Goal: Task Accomplishment & Management: Manage account settings

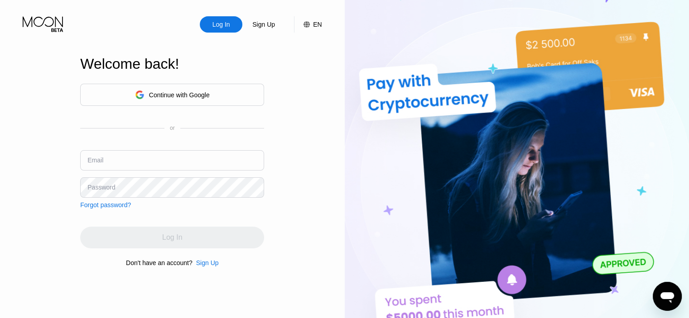
click at [127, 162] on input "text" at bounding box center [172, 160] width 184 height 20
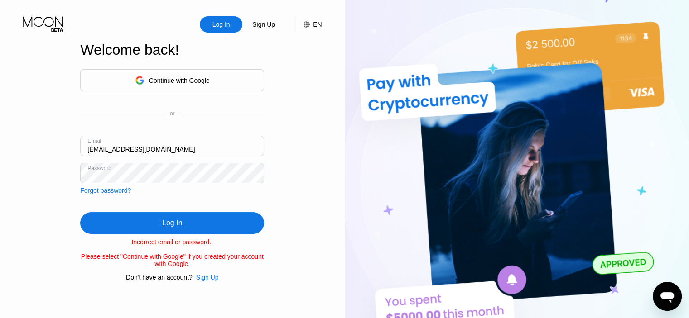
drag, startPoint x: 172, startPoint y: 144, endPoint x: 134, endPoint y: 144, distance: 37.6
click at [134, 144] on input "[EMAIL_ADDRESS][DOMAIN_NAME]" at bounding box center [172, 146] width 184 height 20
click at [125, 148] on input "[EMAIL_ADDRESS][DOMAIN_NAME]" at bounding box center [172, 146] width 184 height 20
click at [141, 222] on div "Log In" at bounding box center [172, 223] width 184 height 22
click at [126, 149] on input "[EMAIL_ADDRESS][DOMAIN_NAME]" at bounding box center [172, 146] width 184 height 20
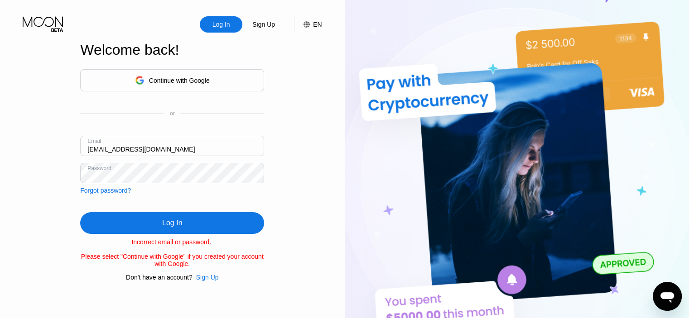
drag, startPoint x: 134, startPoint y: 148, endPoint x: 154, endPoint y: 148, distance: 19.9
click at [154, 148] on input "[EMAIL_ADDRESS][DOMAIN_NAME]" at bounding box center [172, 146] width 184 height 20
drag, startPoint x: 132, startPoint y: 147, endPoint x: 186, endPoint y: 147, distance: 53.9
click at [186, 147] on input "[EMAIL_ADDRESS][DOMAIN_NAME]" at bounding box center [172, 146] width 184 height 20
type input "[EMAIL_ADDRESS][DOMAIN_NAME]"
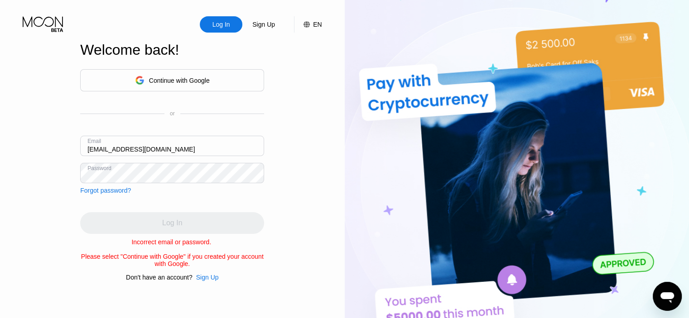
click at [165, 201] on div "Continue with Google or Email [EMAIL_ADDRESS][DOMAIN_NAME] Password Forgot pass…" at bounding box center [172, 175] width 184 height 212
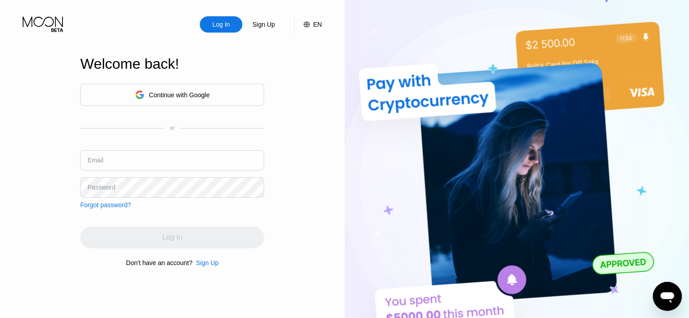
drag, startPoint x: 60, startPoint y: 167, endPoint x: 74, endPoint y: 165, distance: 14.2
click at [60, 167] on div "Log In Sign Up EN Language Select an item Save Welcome back! Continue with Goog…" at bounding box center [172, 175] width 345 height 350
click at [86, 163] on input "text" at bounding box center [172, 160] width 184 height 20
type input "ahmetaslan"
